Goal: Task Accomplishment & Management: Manage account settings

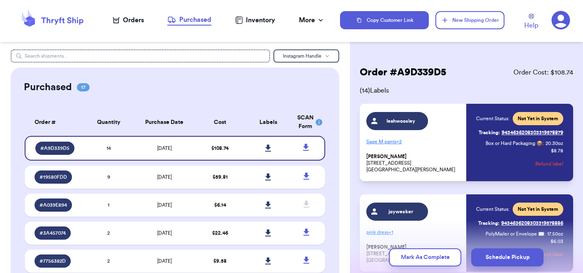
click at [128, 21] on div "Orders" at bounding box center [128, 20] width 31 height 10
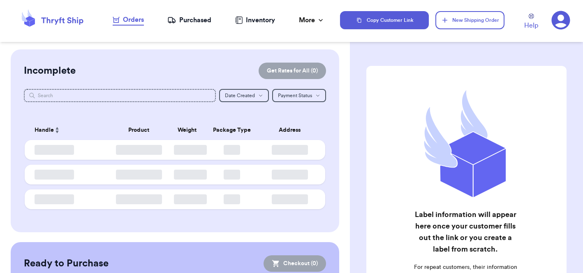
checkbox input "false"
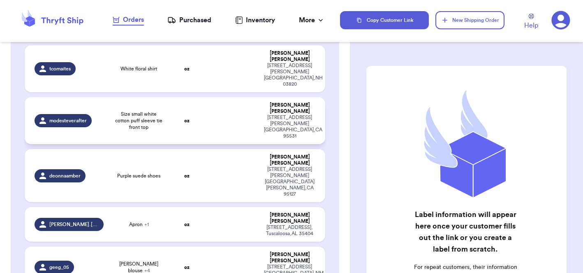
scroll to position [177, 0]
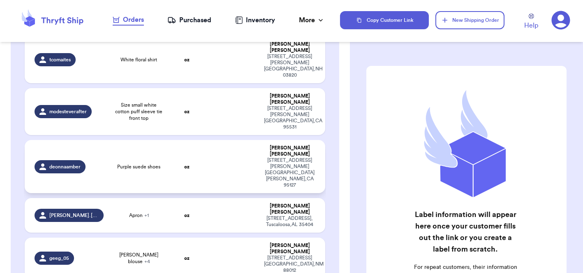
click at [251, 140] on td at bounding box center [232, 166] width 54 height 53
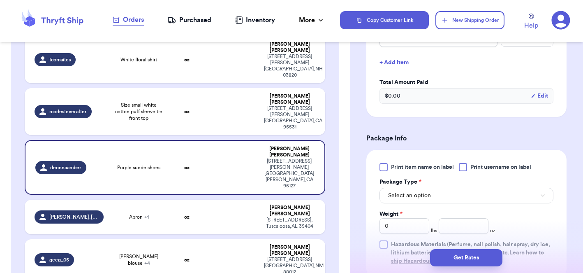
scroll to position [234, 0]
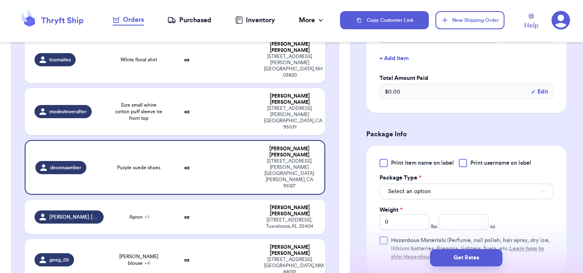
click at [387, 165] on div at bounding box center [384, 163] width 8 height 8
click at [0, 0] on input "Print item name on label" at bounding box center [0, 0] width 0 height 0
click at [408, 195] on span "Select an option" at bounding box center [409, 191] width 43 height 8
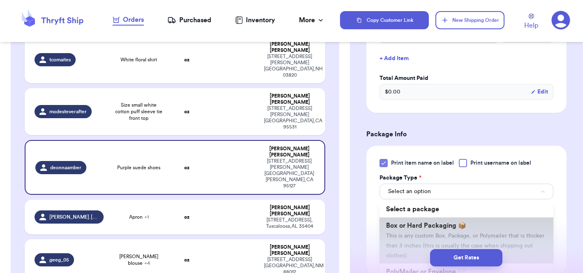
click at [403, 228] on span "Box or Hard Packaging 📦" at bounding box center [426, 225] width 80 height 7
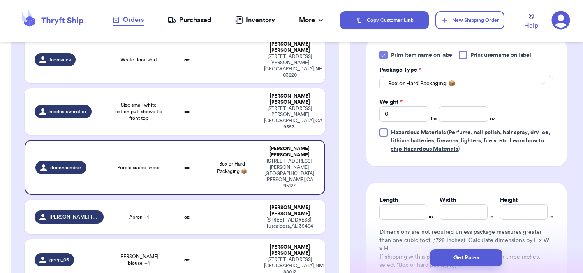
scroll to position [343, 0]
click at [401, 203] on div "Length" at bounding box center [404, 199] width 48 height 8
click at [401, 213] on input "Length" at bounding box center [404, 211] width 48 height 16
type input "1"
type input "10"
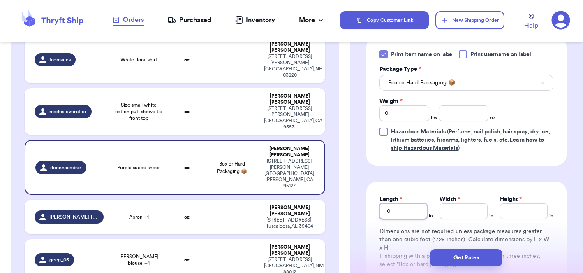
type input "10.2"
type input "10.25"
type input "8"
type input "4"
type input "4.5"
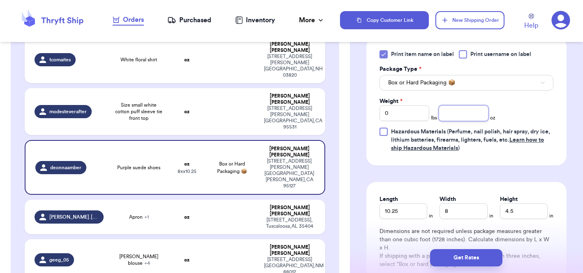
click at [470, 118] on input "number" at bounding box center [464, 113] width 50 height 16
type input "1"
type input "24.2"
click at [471, 257] on button "Get Rates" at bounding box center [466, 257] width 72 height 17
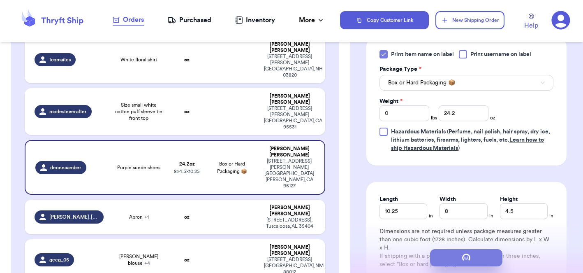
type input "1"
type input "8.2"
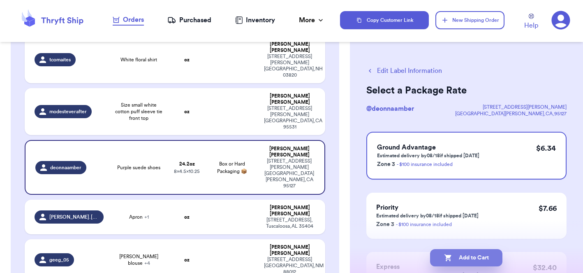
click at [474, 257] on button "Add to Cart" at bounding box center [466, 257] width 72 height 17
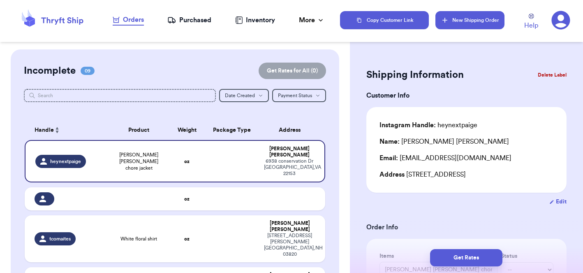
click at [469, 20] on button "New Shipping Order" at bounding box center [469, 20] width 69 height 18
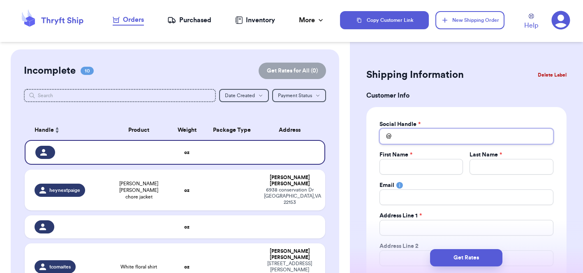
click at [410, 133] on input "Total Amount Paid" at bounding box center [467, 136] width 174 height 16
type input "l"
type input "li"
type input "lit"
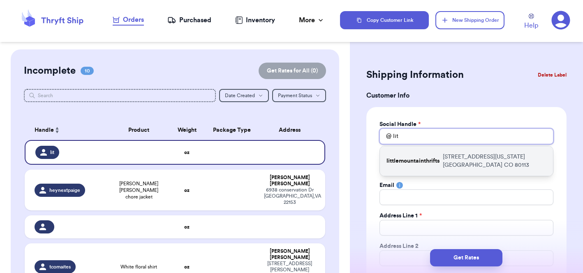
type input "lit"
click at [418, 160] on p "littlemountainthrifts" at bounding box center [413, 161] width 53 height 8
type input "littlemountainthrifts"
type input "Morgan"
type input "Heppler"
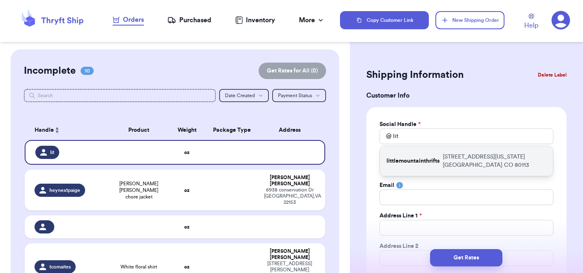
type input "3147 S Pennsylvania St"
type input "Englewood"
select select "CO"
type input "80113"
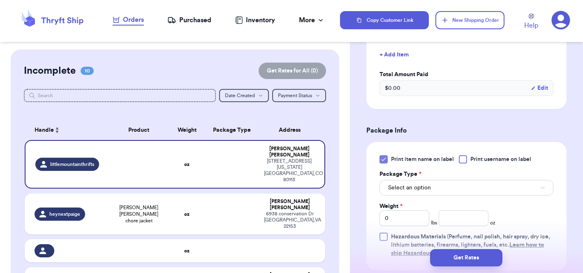
scroll to position [392, 0]
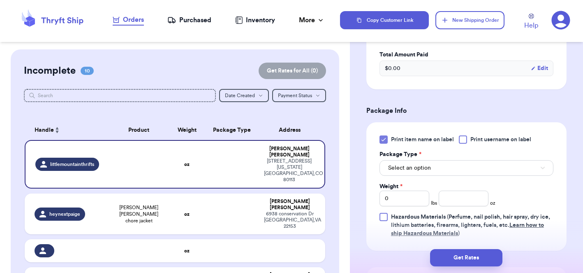
click at [410, 162] on button "Select an option" at bounding box center [467, 168] width 174 height 16
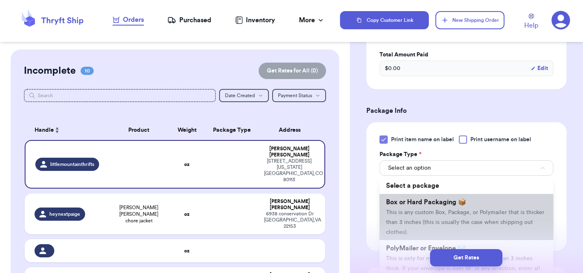
click at [408, 212] on span "This is any custom Box, Package, or Polymailer that is thicker than 3 inches (t…" at bounding box center [465, 221] width 158 height 25
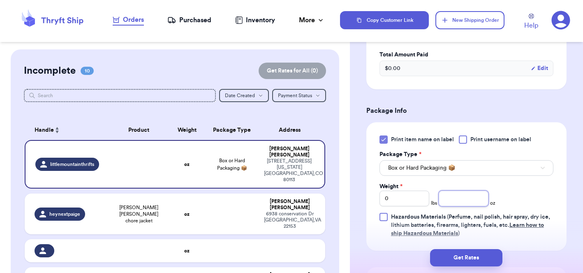
click at [466, 199] on input "number" at bounding box center [464, 198] width 50 height 16
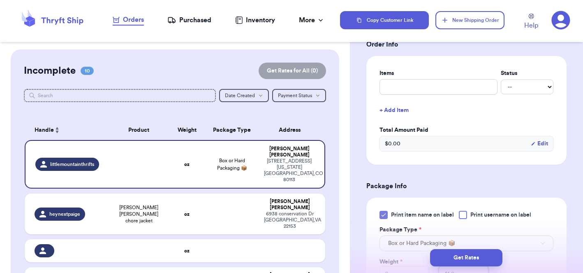
scroll to position [316, 0]
type input "41.9"
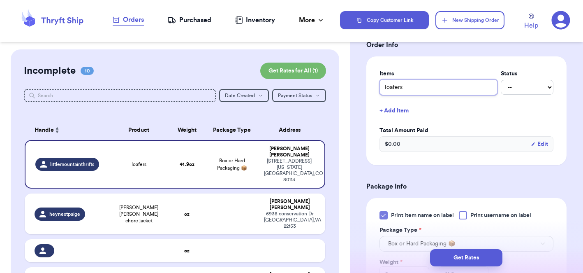
type input "loafers"
click at [398, 109] on button "+ Add Item" at bounding box center [466, 111] width 181 height 18
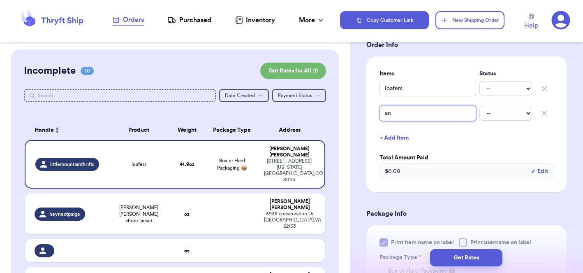
type input "a"
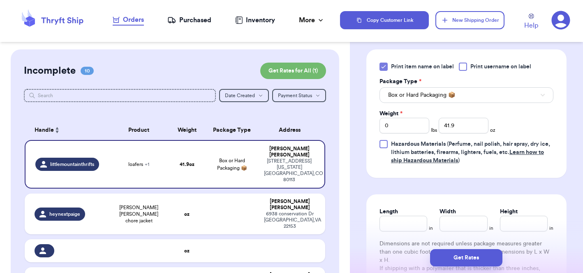
scroll to position [542, 0]
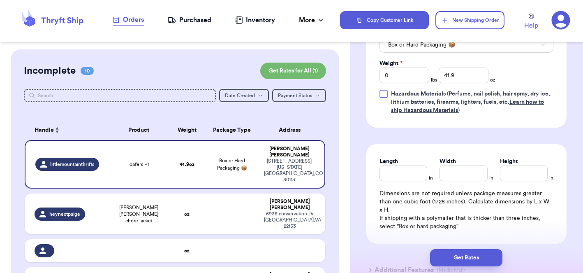
type input "pants"
click at [398, 174] on input "Length" at bounding box center [404, 173] width 48 height 16
type input "11"
type input "8"
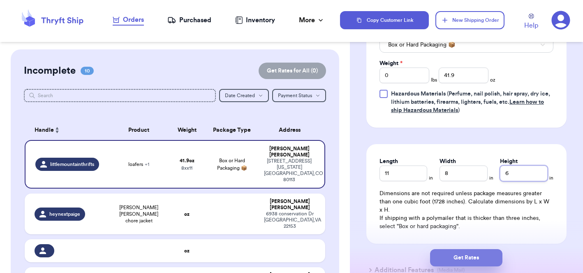
type input "6"
click at [456, 257] on button "Get Rates" at bounding box center [466, 257] width 72 height 17
type input "2"
type input "9.899999999999999"
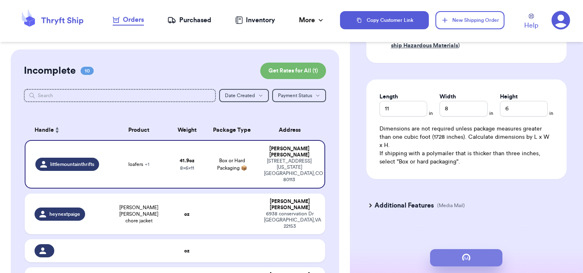
scroll to position [0, 0]
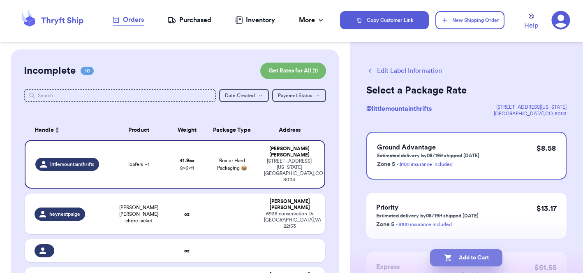
click at [465, 255] on button "Add to Cart" at bounding box center [466, 257] width 72 height 17
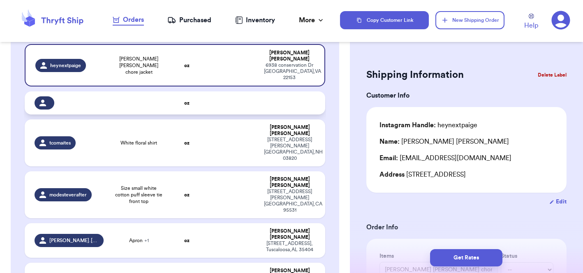
scroll to position [126, 0]
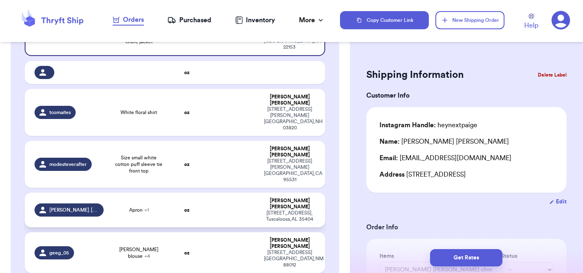
click at [206, 192] on td at bounding box center [232, 209] width 54 height 35
type input "Apron"
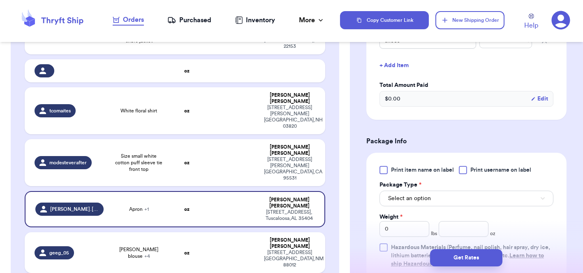
scroll to position [272, 0]
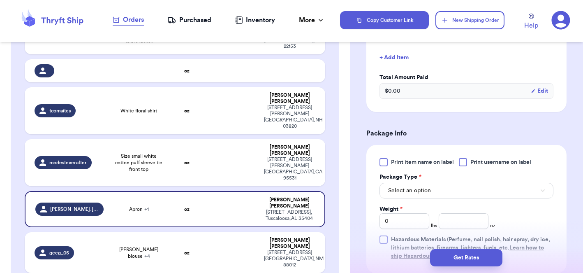
click at [382, 158] on div at bounding box center [384, 162] width 8 height 8
click at [0, 0] on input "Print item name on label" at bounding box center [0, 0] width 0 height 0
click at [414, 186] on span "Select an option" at bounding box center [409, 190] width 43 height 8
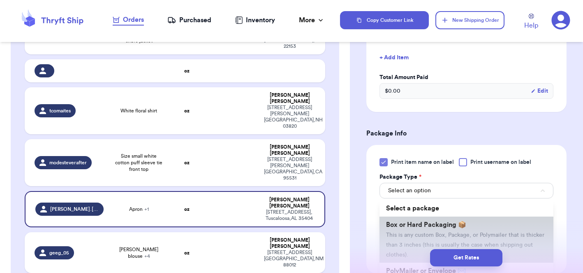
click at [412, 221] on li "Box or Hard Packaging 📦 This is any custom Box, Package, or Polymailer that is …" at bounding box center [467, 239] width 174 height 46
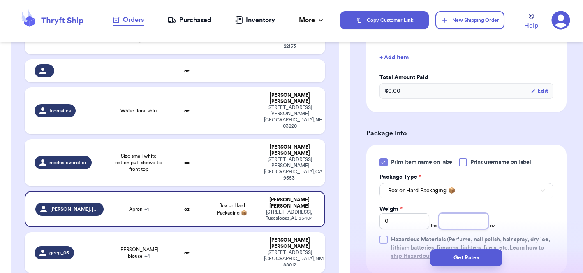
click at [468, 216] on input "number" at bounding box center [464, 221] width 50 height 16
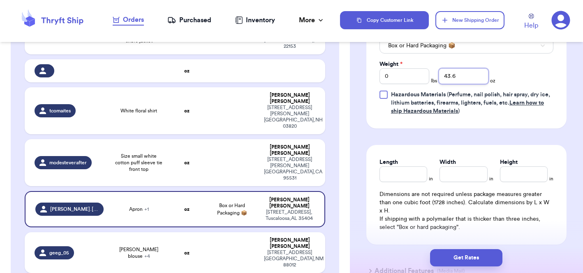
scroll to position [429, 0]
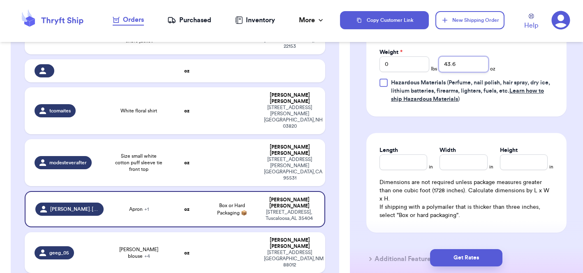
type input "43.6"
click at [389, 155] on input "Length" at bounding box center [404, 162] width 48 height 16
type input "9.5"
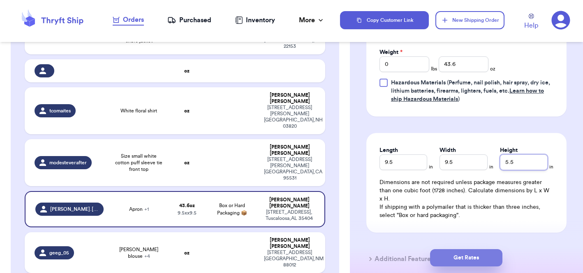
type input "5.5"
click at [456, 257] on button "Get Rates" at bounding box center [466, 257] width 72 height 17
type input "2"
type input "11.600000000000001"
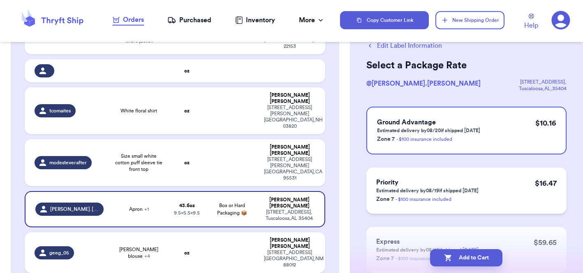
scroll to position [39, 0]
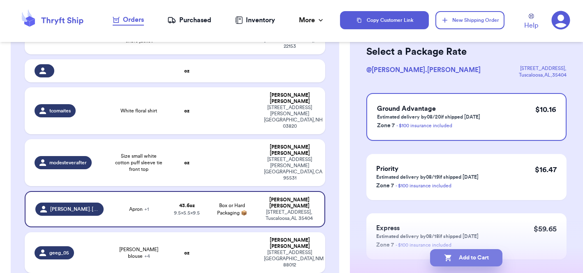
click at [471, 253] on button "Add to Cart" at bounding box center [466, 257] width 72 height 17
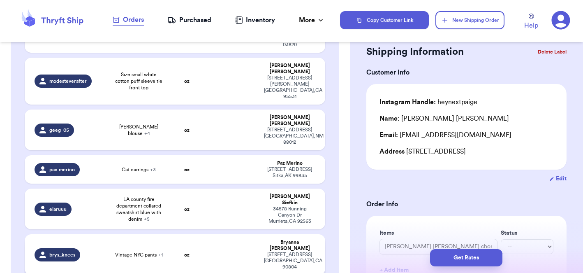
scroll to position [204, 0]
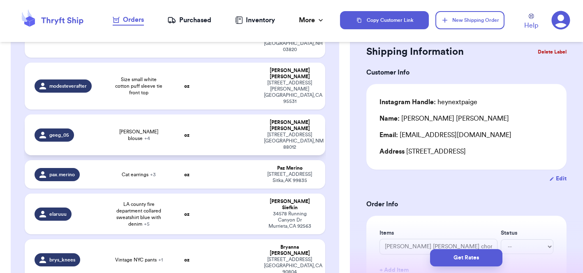
click at [229, 114] on td at bounding box center [232, 134] width 54 height 41
type input "vintage vest"
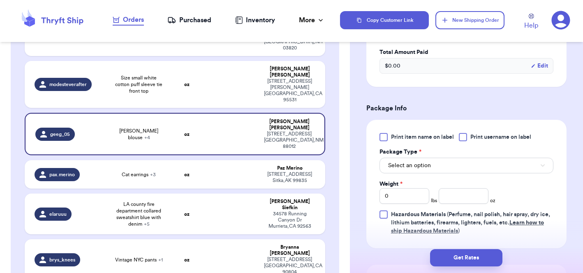
scroll to position [379, 0]
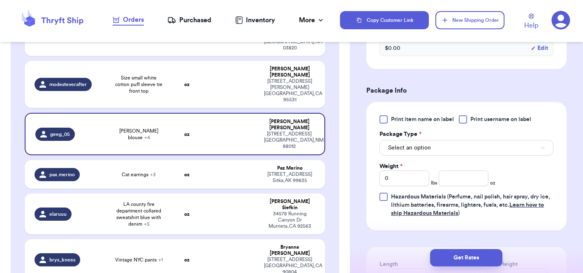
click at [384, 120] on div at bounding box center [384, 119] width 8 height 8
click at [0, 0] on input "Print item name on label" at bounding box center [0, 0] width 0 height 0
click at [419, 152] on span "Select an option" at bounding box center [409, 148] width 43 height 8
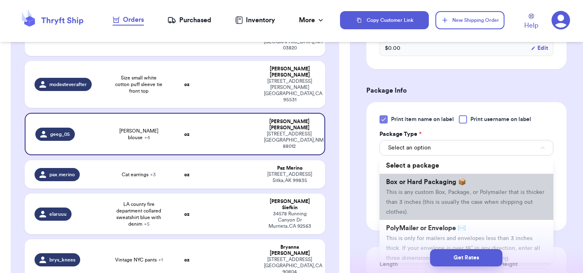
click at [421, 198] on li "Box or Hard Packaging 📦 This is any custom Box, Package, or Polymailer that is …" at bounding box center [467, 197] width 174 height 46
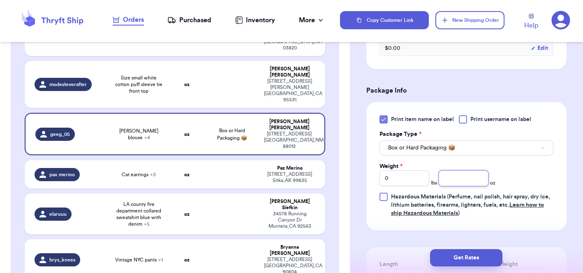
click at [465, 181] on input "number" at bounding box center [464, 178] width 50 height 16
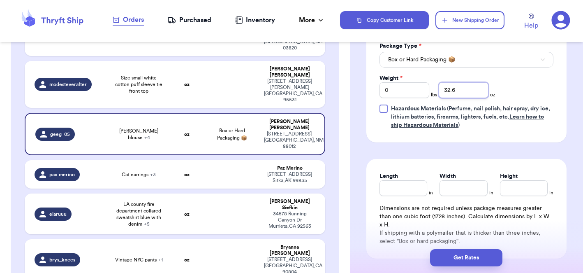
scroll to position [469, 0]
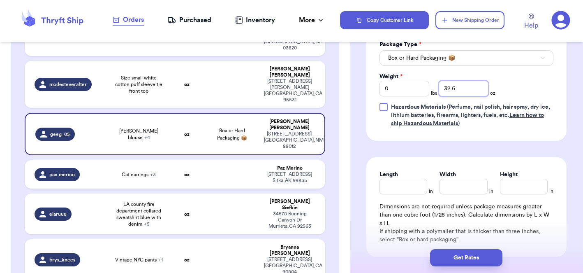
type input "32.6"
click at [398, 183] on input "Length" at bounding box center [404, 186] width 48 height 16
type input "11"
type input "9"
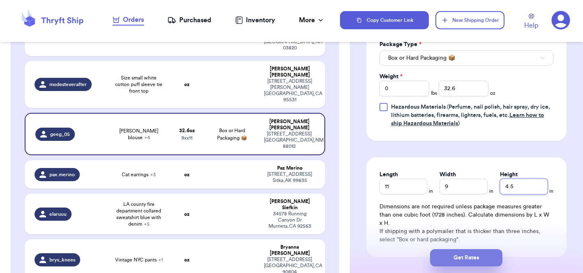
type input "4.5"
click at [469, 255] on button "Get Rates" at bounding box center [466, 257] width 72 height 17
type input "2"
type input "0.6000000000000014"
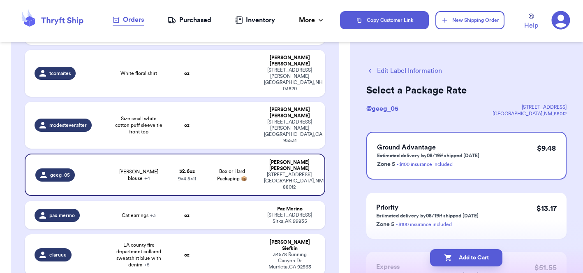
scroll to position [0, 0]
click at [463, 257] on button "Add to Cart" at bounding box center [466, 257] width 72 height 17
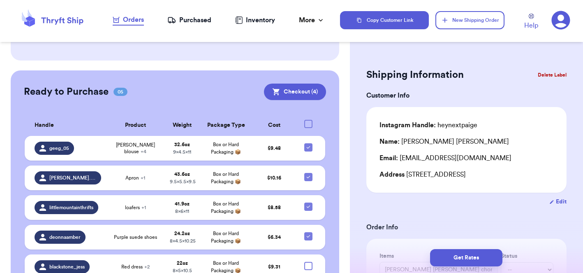
scroll to position [400, 0]
click at [309, 262] on div at bounding box center [308, 266] width 8 height 8
click at [308, 262] on input "checkbox" at bounding box center [308, 262] width 0 height 0
checkbox input "true"
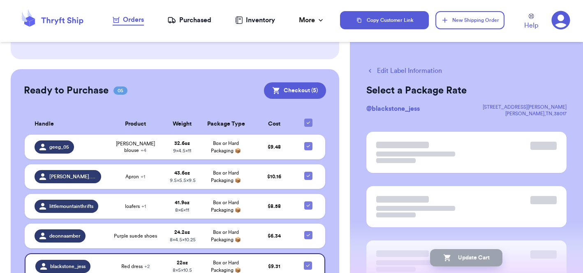
checkbox input "true"
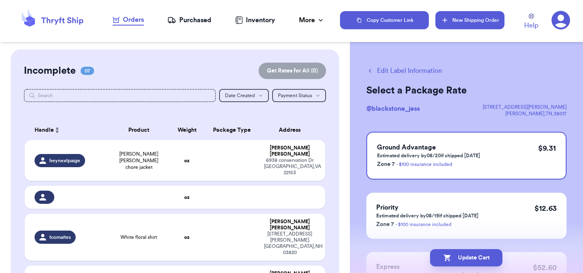
scroll to position [0, 0]
click at [456, 24] on button "New Shipping Order" at bounding box center [469, 20] width 69 height 18
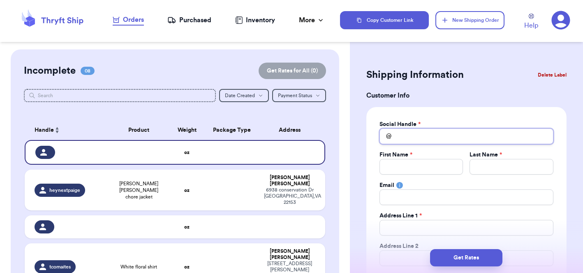
click at [405, 130] on input "Total Amount Paid" at bounding box center [467, 136] width 174 height 16
type input "j"
type input "ja"
type input "jam"
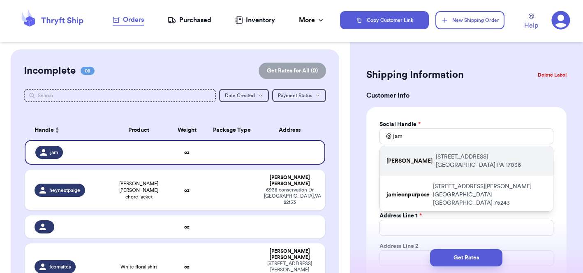
click at [417, 168] on div "jamie_sadock_yoga 825 Verden Drive Hummelstown PA 17036" at bounding box center [466, 161] width 173 height 30
type input "jamie_sadock_yoga"
type input "Jamie"
type input "Sadock"
type input "jamieleigh625@gmail.com"
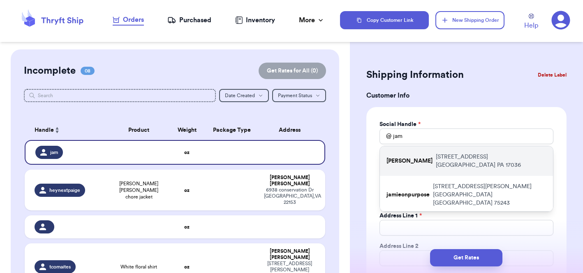
type input "825 Verden Drive"
type input "Hummelstown"
select select "PA"
type input "17036"
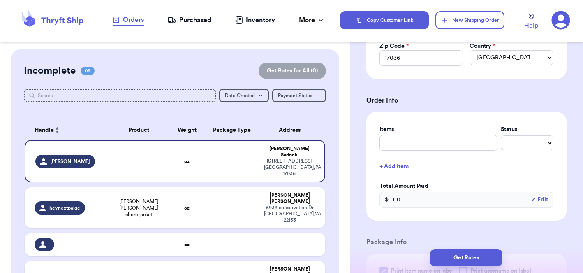
scroll to position [276, 0]
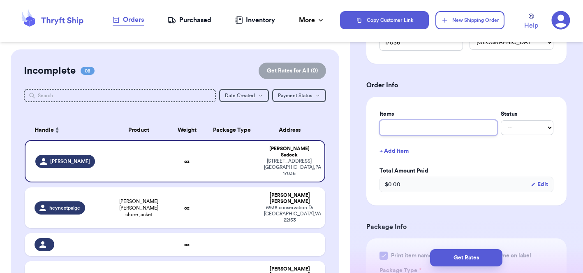
type input "m"
type input "ma"
type input "mad"
type input "made"
type input "madew"
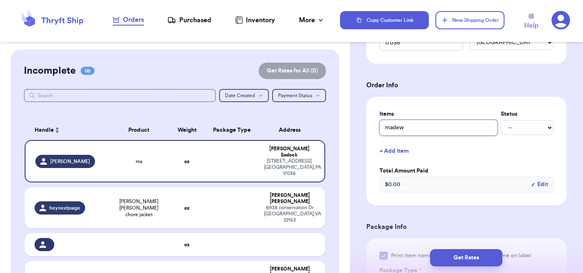
type input "madewe"
type input "madewel"
type input "madewell"
type input "madewell d"
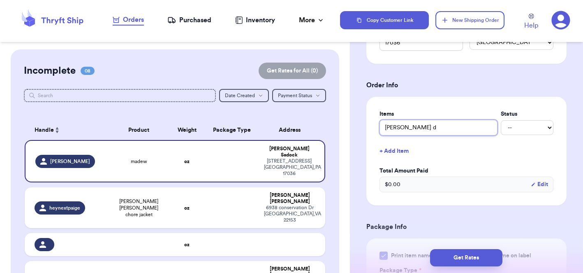
type input "madewell dn"
type input "madewell d"
type input "madewell"
type input "madewell j"
type input "madewell ja"
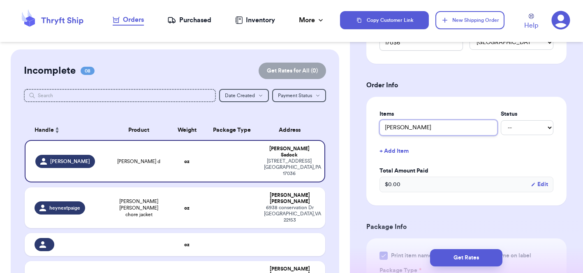
type input "madewell jac"
type input "madewell jack"
type input "madewell jacke"
type input "madewell jacket"
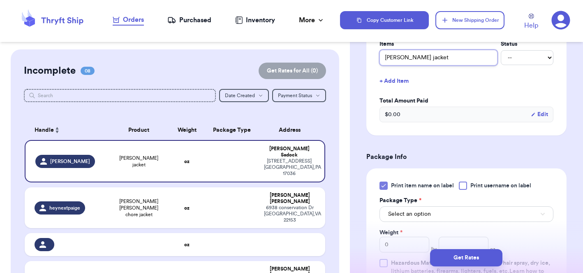
scroll to position [376, 0]
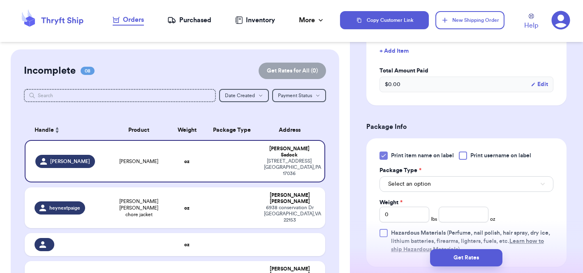
type input "madewell jacket"
click at [327, 119] on div "Incomplete 08 Get Rates for All ( 0 ) Get Rates for All ( 0 ) Date Created Date…" at bounding box center [175, 278] width 329 height 458
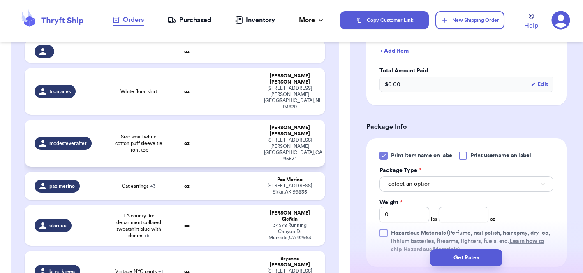
scroll to position [191, 0]
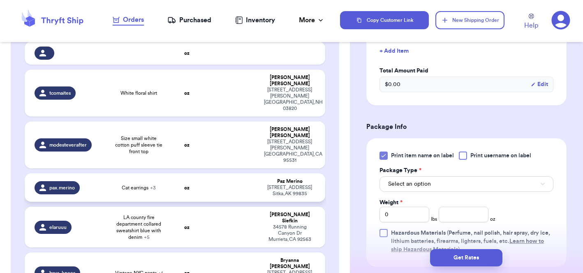
click at [223, 173] on td at bounding box center [232, 187] width 54 height 28
type input "Black eyelet midi dress"
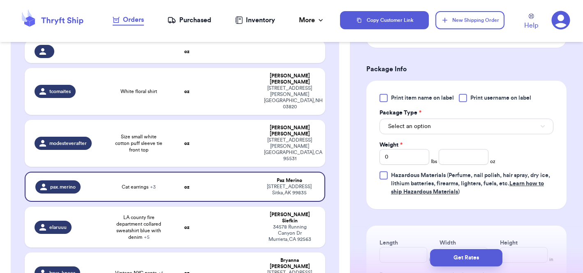
click at [385, 102] on div at bounding box center [384, 98] width 8 height 8
click at [0, 0] on input "Print item name on label" at bounding box center [0, 0] width 0 height 0
click at [420, 129] on span "Select an option" at bounding box center [409, 126] width 43 height 8
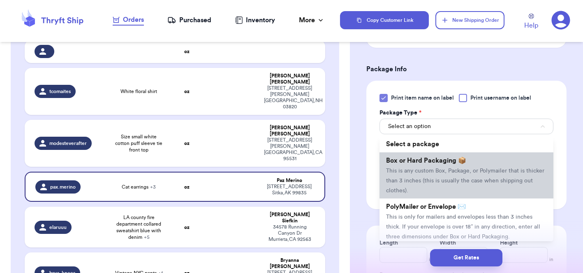
click at [414, 169] on li "Box or Hard Packaging 📦 This is any custom Box, Package, or Polymailer that is …" at bounding box center [467, 175] width 174 height 46
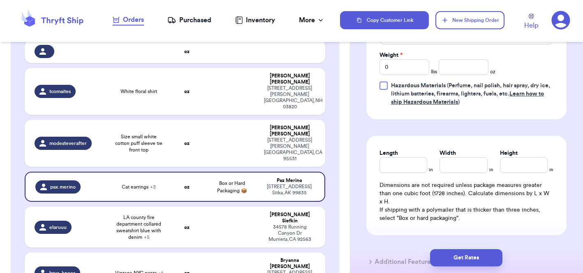
scroll to position [466, 0]
click at [464, 65] on input "number" at bounding box center [464, 67] width 50 height 16
type input "29.1"
click at [397, 170] on input "Length" at bounding box center [404, 165] width 48 height 16
type input "11"
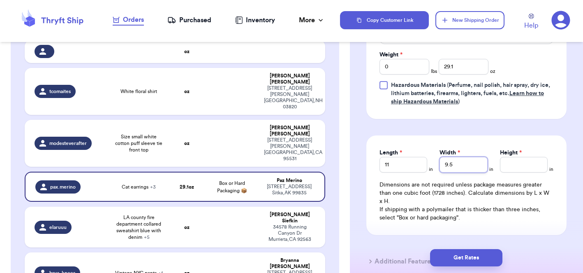
type input "9.5"
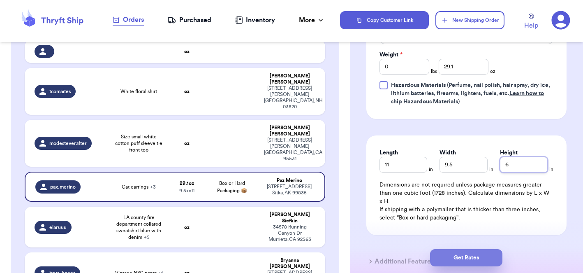
type input "6"
click at [475, 259] on button "Get Rates" at bounding box center [466, 257] width 72 height 17
type input "1"
type input "13.100000000000001"
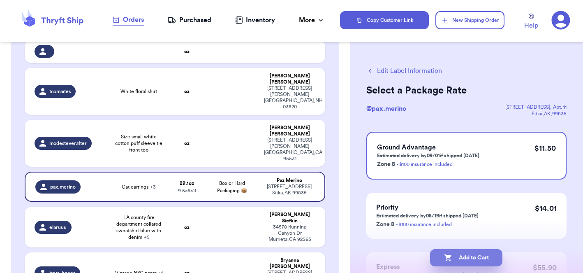
click at [475, 259] on button "Add to Cart" at bounding box center [466, 257] width 72 height 17
checkbox input "true"
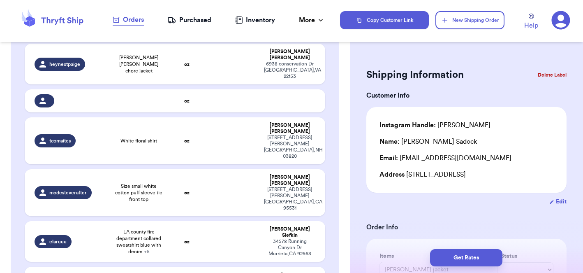
scroll to position [145, 0]
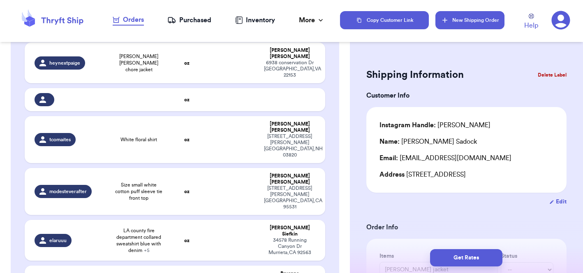
click at [470, 20] on button "New Shipping Order" at bounding box center [469, 20] width 69 height 18
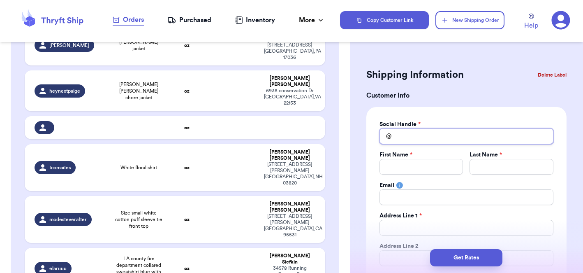
click at [420, 138] on input "Total Amount Paid" at bounding box center [467, 136] width 174 height 16
type input "m"
type input "ms"
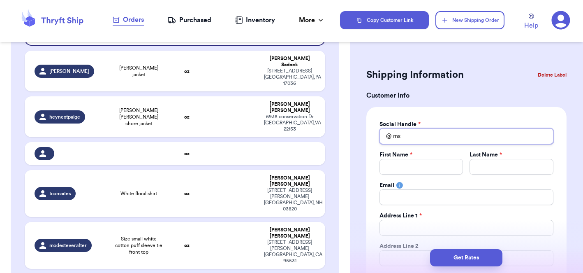
scroll to position [131, 0]
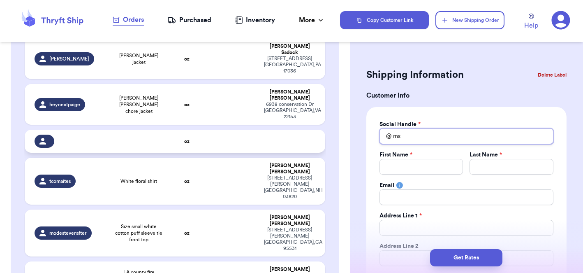
type input "ms"
click at [213, 130] on td at bounding box center [232, 141] width 54 height 23
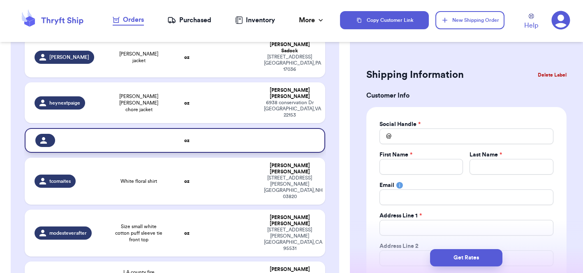
type input "ms"
click at [551, 74] on button "Delete Label" at bounding box center [552, 75] width 35 height 18
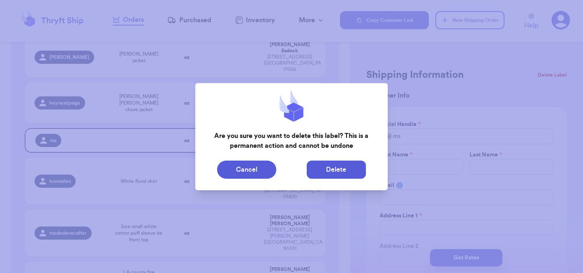
click at [356, 169] on button "Delete" at bounding box center [336, 169] width 59 height 18
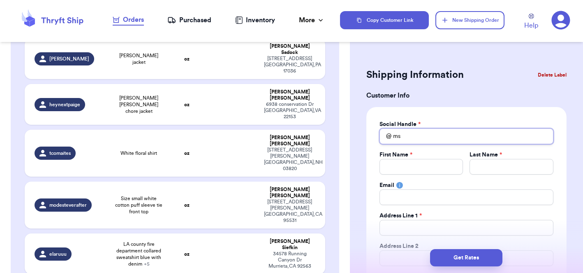
click at [407, 140] on input "ms" at bounding box center [467, 136] width 174 height 16
type input "m"
click at [208, 60] on td at bounding box center [232, 58] width 54 height 41
type input "madewell jacket"
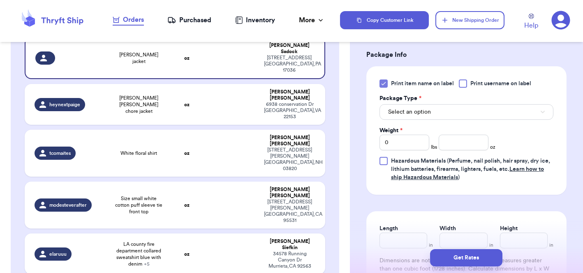
scroll to position [313, 0]
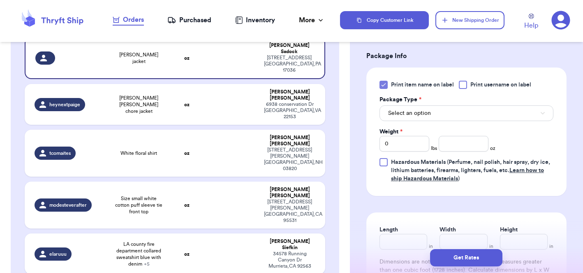
click at [473, 157] on div "Print item name on label Print username on label Package Type * Select an optio…" at bounding box center [467, 132] width 174 height 102
click at [468, 151] on input "number" at bounding box center [464, 144] width 50 height 16
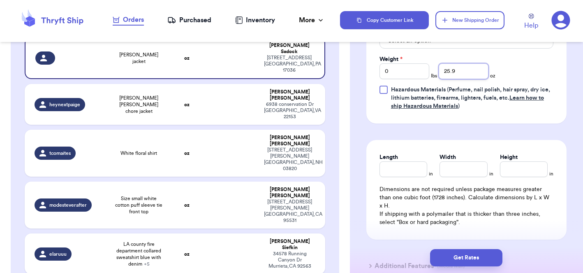
scroll to position [384, 0]
type input "25.9"
click at [416, 172] on input "Length" at bounding box center [404, 170] width 48 height 16
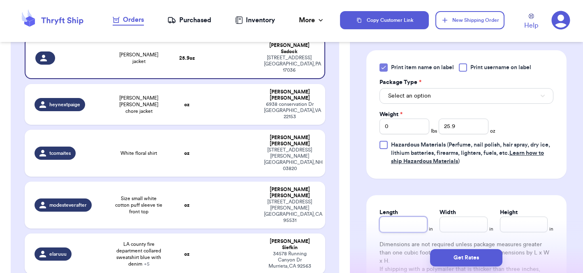
scroll to position [324, 0]
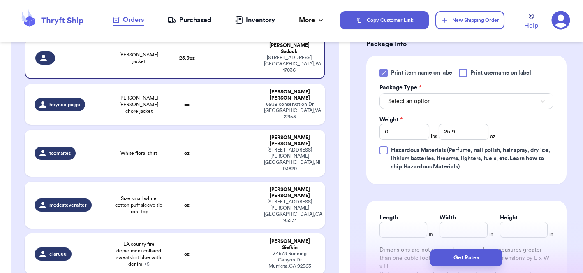
click at [423, 102] on span "Select an option" at bounding box center [409, 101] width 43 height 8
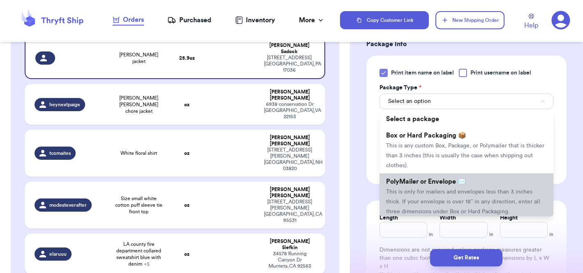
click at [418, 185] on span "PolyMailer or Envelope ✉️" at bounding box center [426, 181] width 80 height 7
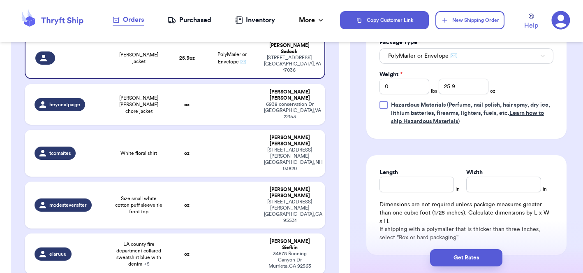
scroll to position [380, 0]
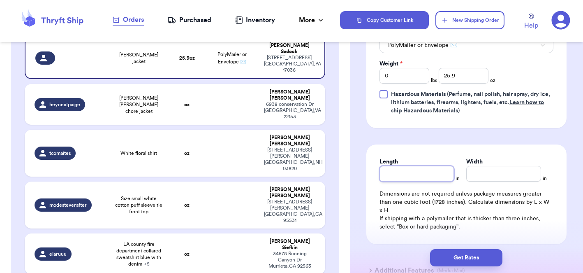
click at [419, 172] on input "Length" at bounding box center [417, 174] width 75 height 16
type input "10"
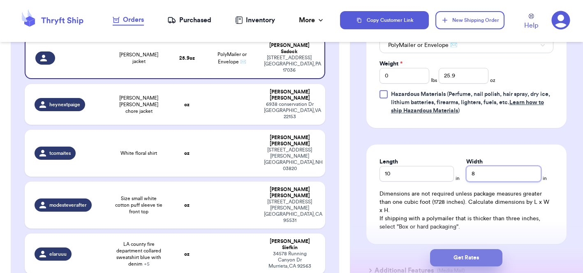
type input "8"
click at [474, 259] on button "Get Rates" at bounding box center [466, 257] width 72 height 17
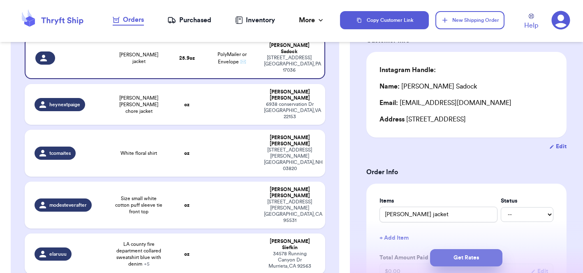
select select "PA"
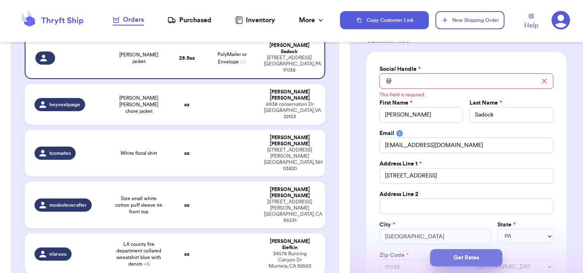
scroll to position [0, 0]
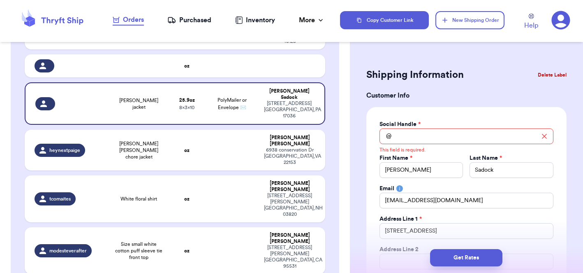
click at [508, 76] on div "Shipping Information Delete Label" at bounding box center [466, 75] width 200 height 18
click at [438, 130] on input "Total Amount Paid" at bounding box center [467, 136] width 174 height 16
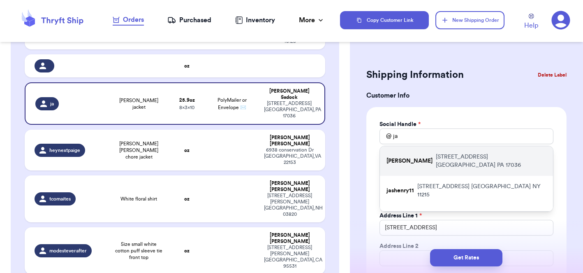
click at [448, 163] on p "825 Verden Drive Hummelstown PA 17036" at bounding box center [491, 161] width 111 height 16
type input "jamie_sadock_yoga"
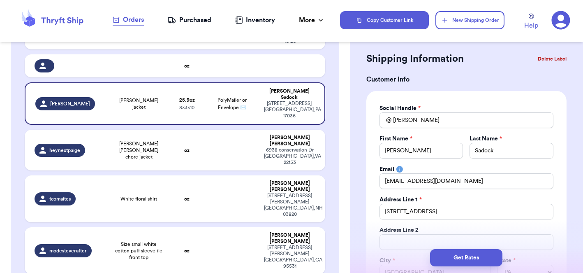
scroll to position [19, 0]
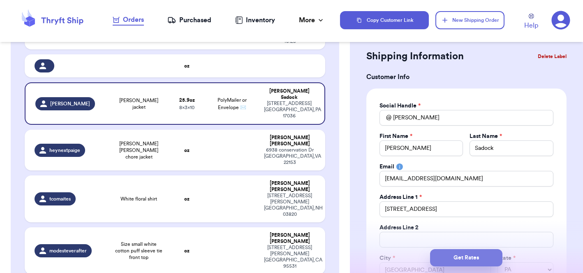
click at [467, 257] on button "Get Rates" at bounding box center [466, 257] width 72 height 17
type input "1"
type input "9.899999999999999"
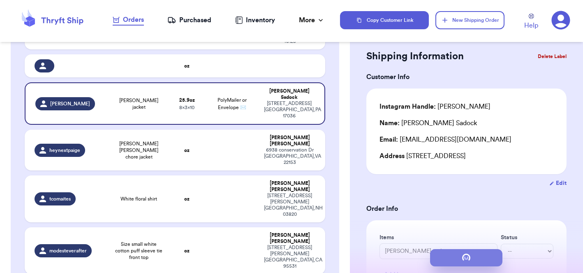
scroll to position [0, 0]
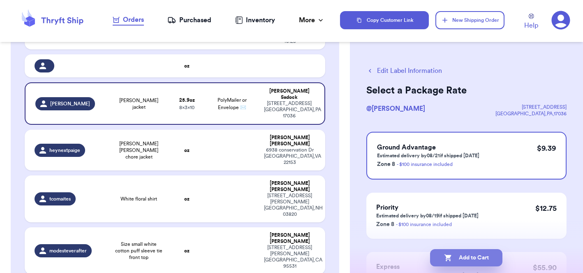
click at [466, 257] on button "Add to Cart" at bounding box center [466, 257] width 72 height 17
checkbox input "true"
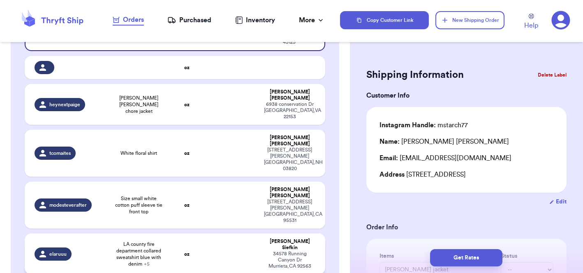
click at [208, 233] on td at bounding box center [232, 253] width 54 height 41
type input "LA county fire department collared sweatshirt blue with denim"
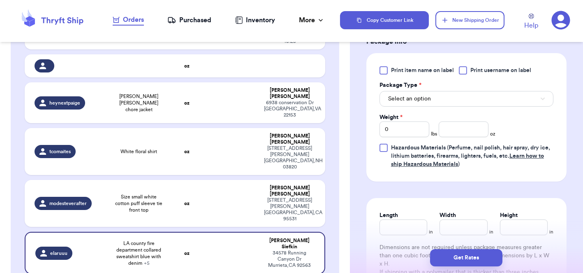
scroll to position [455, 0]
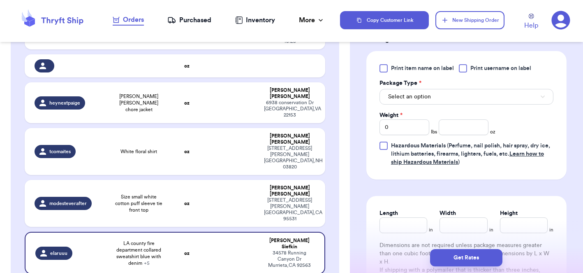
click at [431, 97] on button "Select an option" at bounding box center [467, 97] width 174 height 16
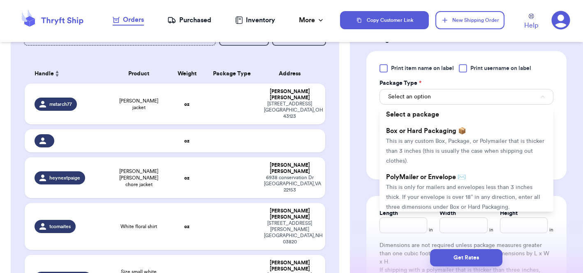
scroll to position [32, 0]
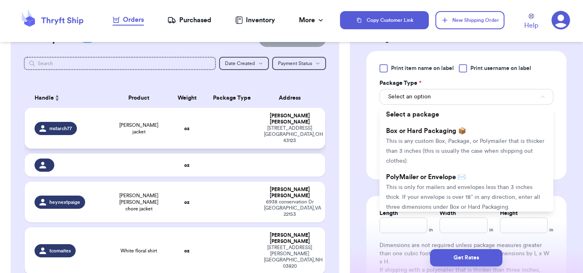
click at [227, 131] on td at bounding box center [232, 128] width 54 height 41
type input "Jean jacket"
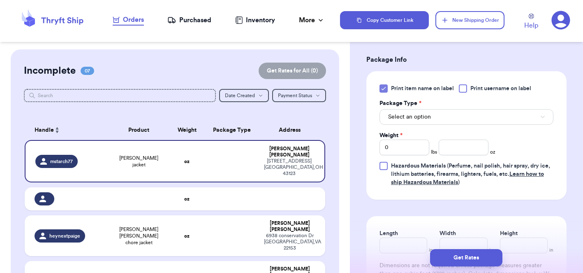
scroll to position [309, 0]
click at [431, 116] on button "Select an option" at bounding box center [467, 117] width 174 height 16
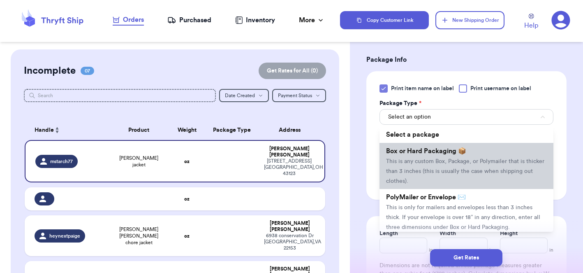
click at [417, 151] on span "Box or Hard Packaging 📦" at bounding box center [426, 151] width 80 height 7
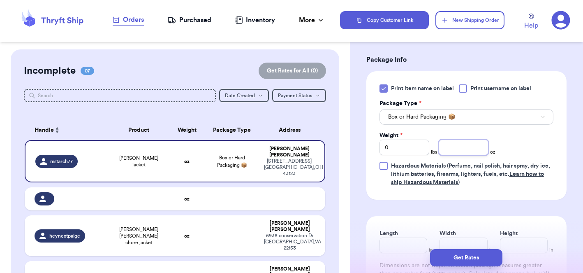
click at [475, 146] on input "number" at bounding box center [464, 147] width 50 height 16
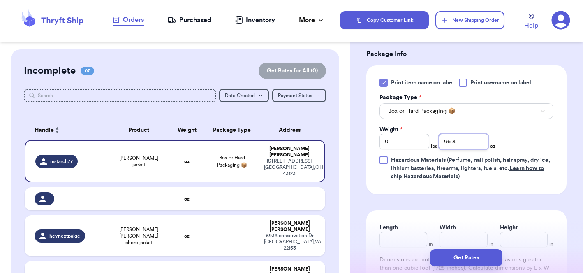
scroll to position [315, 0]
type input "96.3"
click at [384, 82] on icon at bounding box center [383, 82] width 7 height 7
click at [0, 0] on input "Print item name on label" at bounding box center [0, 0] width 0 height 0
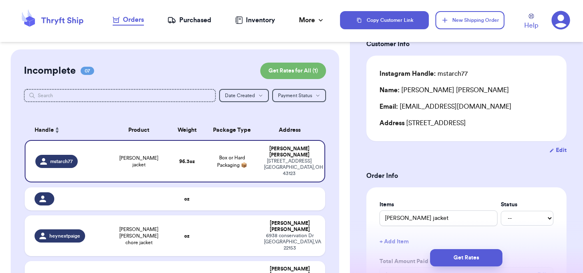
scroll to position [43, 0]
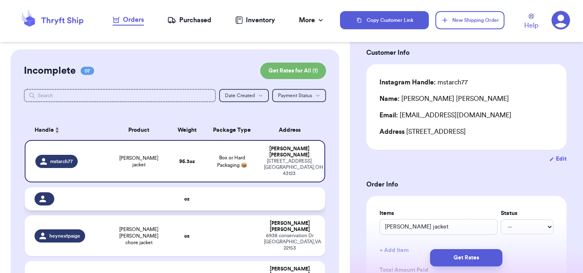
click at [228, 189] on td at bounding box center [232, 198] width 54 height 23
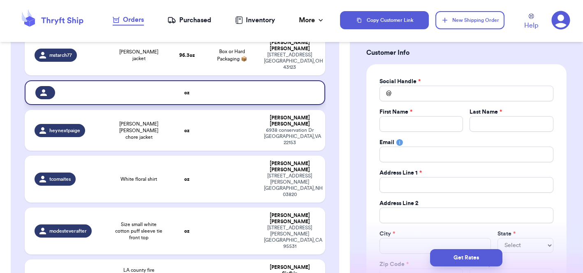
scroll to position [104, 0]
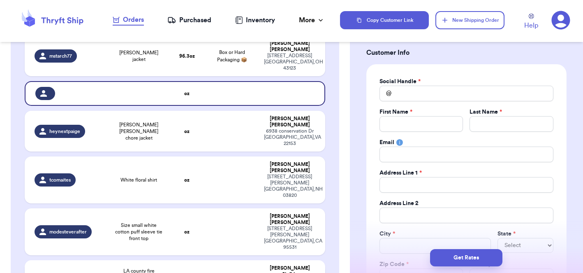
type input "LA county fire department collared sweatshirt blue with denim"
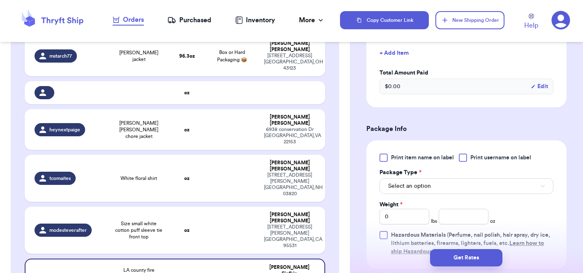
scroll to position [366, 0]
click at [423, 191] on button "Select an option" at bounding box center [467, 186] width 174 height 16
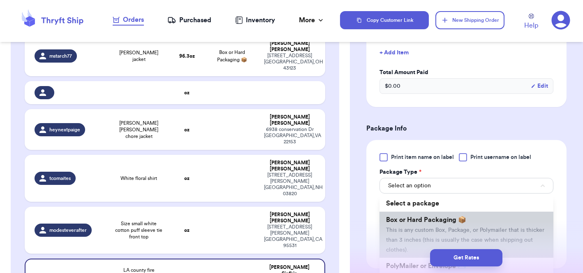
click at [415, 236] on li "Box or Hard Packaging 📦 This is any custom Box, Package, or Polymailer that is …" at bounding box center [467, 234] width 174 height 46
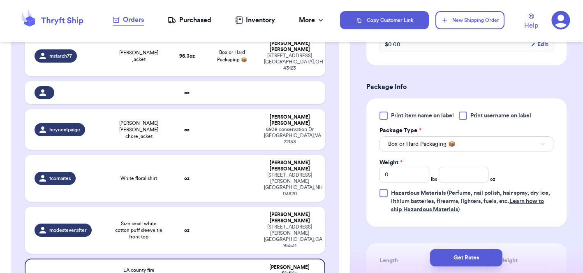
scroll to position [422, 0]
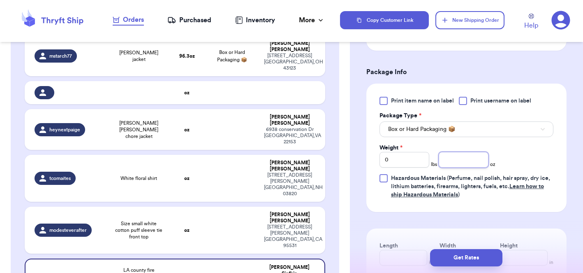
click at [460, 158] on input "number" at bounding box center [464, 160] width 50 height 16
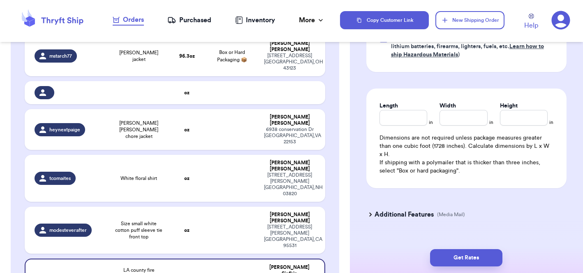
scroll to position [563, 0]
type input "96.3"
click at [404, 117] on input "Length" at bounding box center [404, 117] width 48 height 16
type input "16"
type input "14"
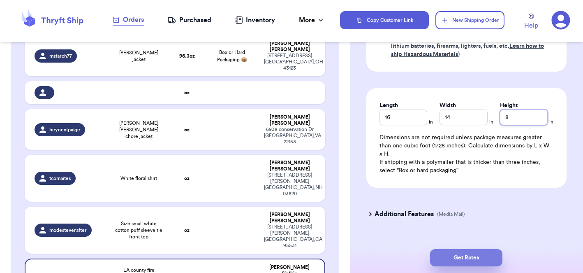
type input "8"
click at [475, 254] on button "Get Rates" at bounding box center [466, 257] width 72 height 17
type input "6"
type input "0.29999999999999716"
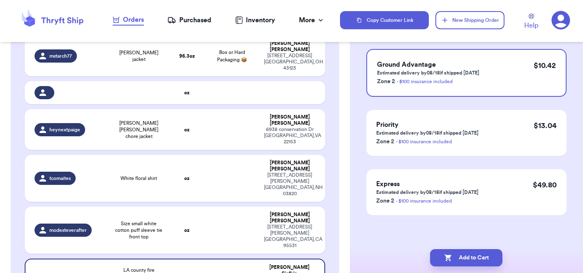
scroll to position [0, 0]
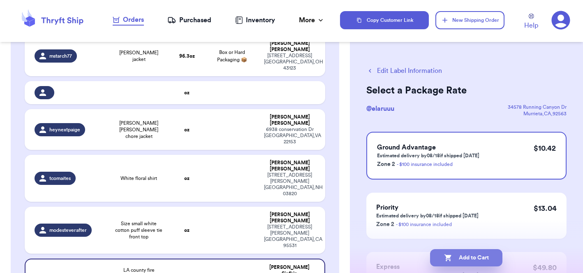
click at [471, 255] on button "Add to Cart" at bounding box center [466, 257] width 72 height 17
checkbox input "true"
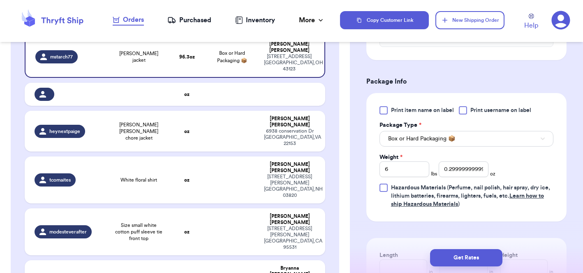
scroll to position [288, 0]
click at [415, 165] on input "6" at bounding box center [405, 168] width 50 height 16
click at [483, 175] on input "0.29999999999999716" at bounding box center [464, 168] width 50 height 16
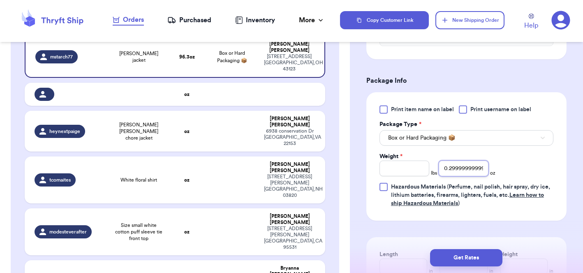
click at [483, 175] on input "0.29999999999999716" at bounding box center [464, 168] width 50 height 16
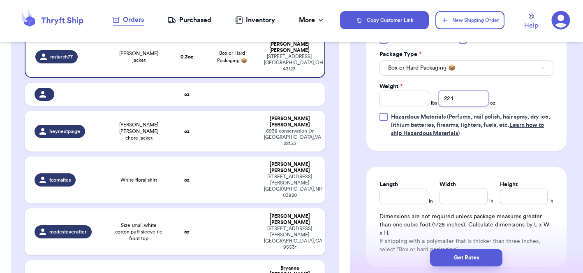
type input "22.1"
click at [405, 202] on input "Length" at bounding box center [404, 196] width 48 height 16
type input "9"
type input "8"
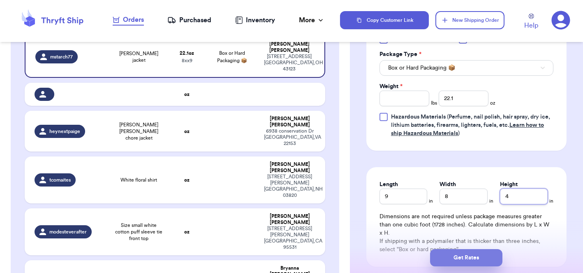
type input "4"
click at [467, 259] on button "Get Rates" at bounding box center [466, 257] width 72 height 17
type input "1"
type input "6.100000000000001"
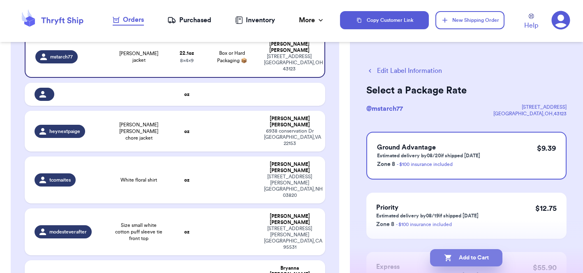
click at [467, 259] on button "Add to Cart" at bounding box center [466, 257] width 72 height 17
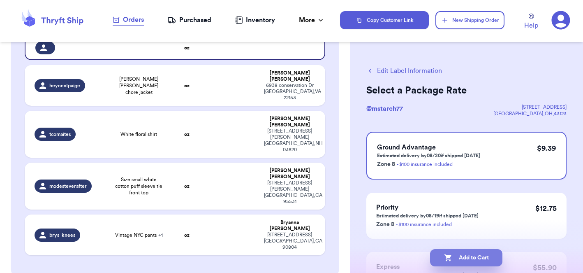
checkbox input "true"
